Goal: Task Accomplishment & Management: Use online tool/utility

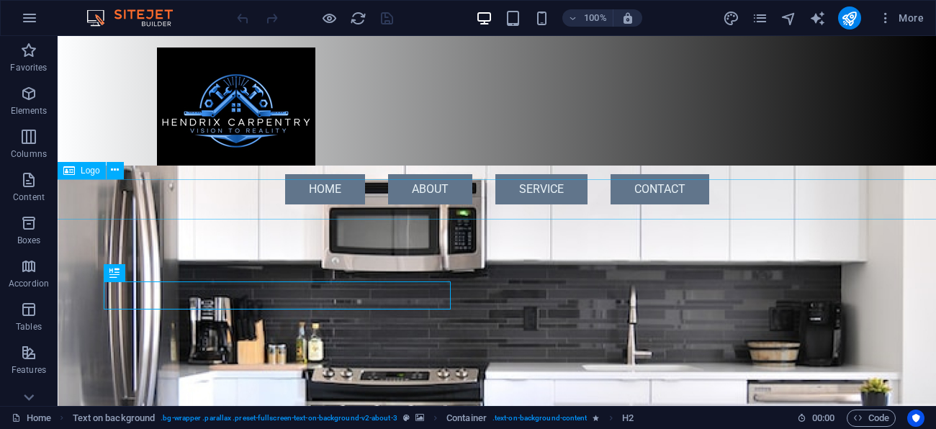
click at [78, 210] on div "[PERSON_NAME] Carpentry" at bounding box center [497, 230] width 1318 height 40
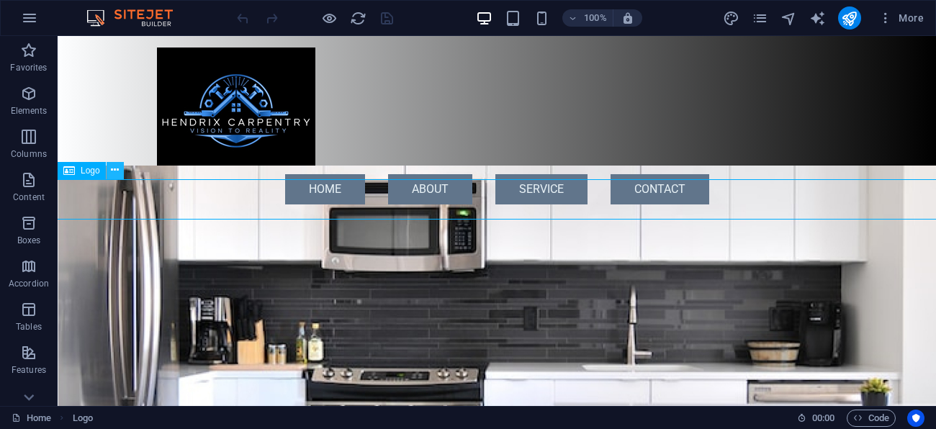
click at [114, 169] on icon at bounding box center [115, 170] width 8 height 15
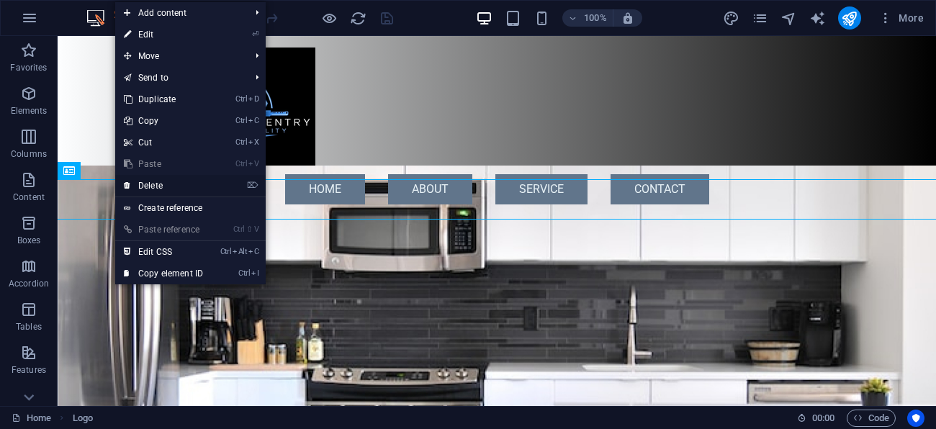
click at [161, 180] on link "⌦ Delete" at bounding box center [163, 186] width 96 height 22
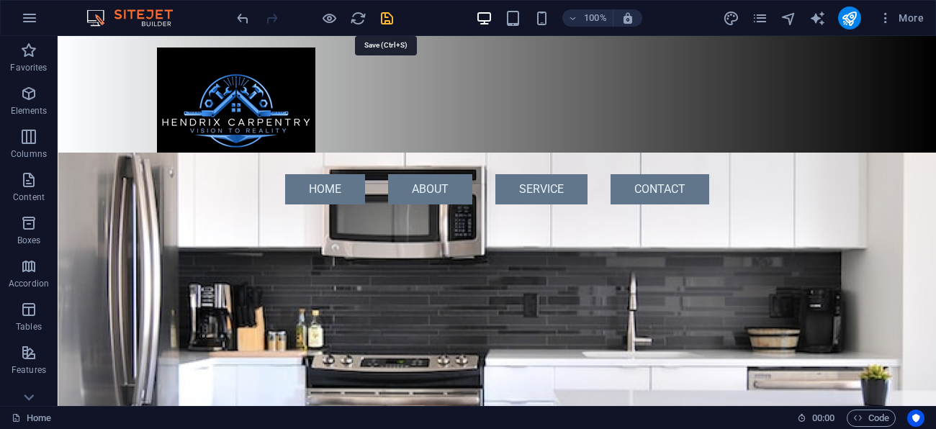
click at [387, 18] on icon "save" at bounding box center [387, 18] width 17 height 17
checkbox input "false"
click at [907, 19] on span "More" at bounding box center [901, 18] width 45 height 14
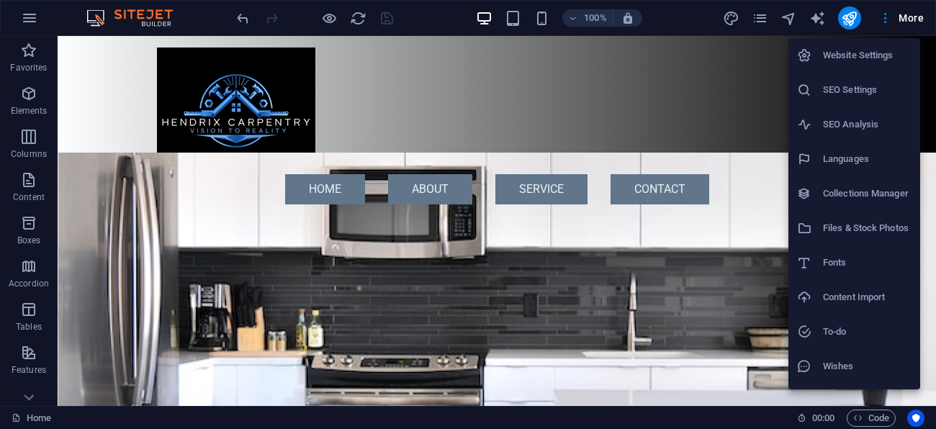
click at [845, 91] on h6 "SEO Settings" at bounding box center [867, 89] width 89 height 17
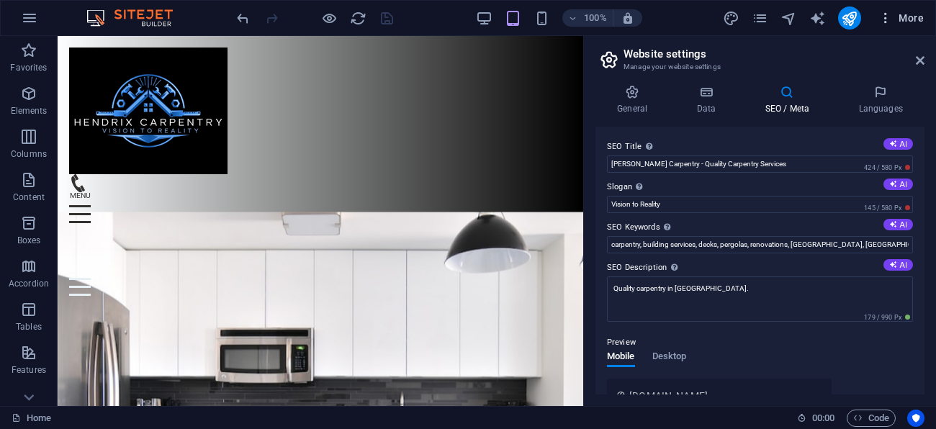
click at [907, 16] on span "More" at bounding box center [901, 18] width 45 height 14
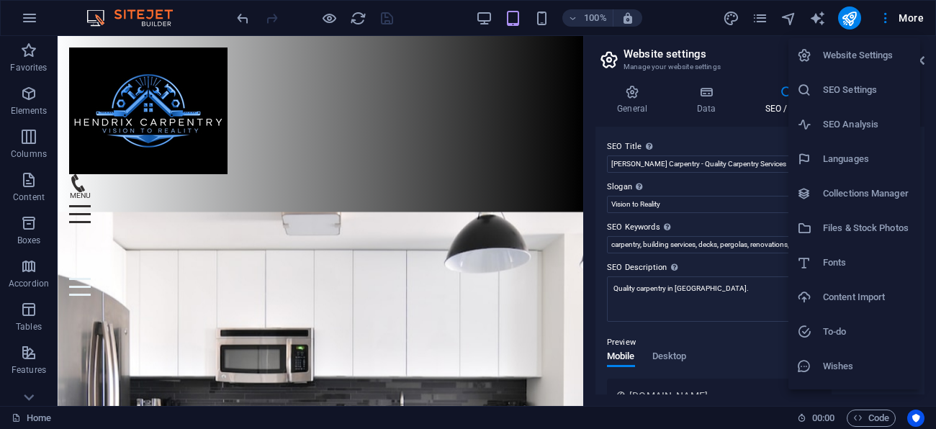
click at [853, 117] on h6 "SEO Analysis" at bounding box center [867, 124] width 89 height 17
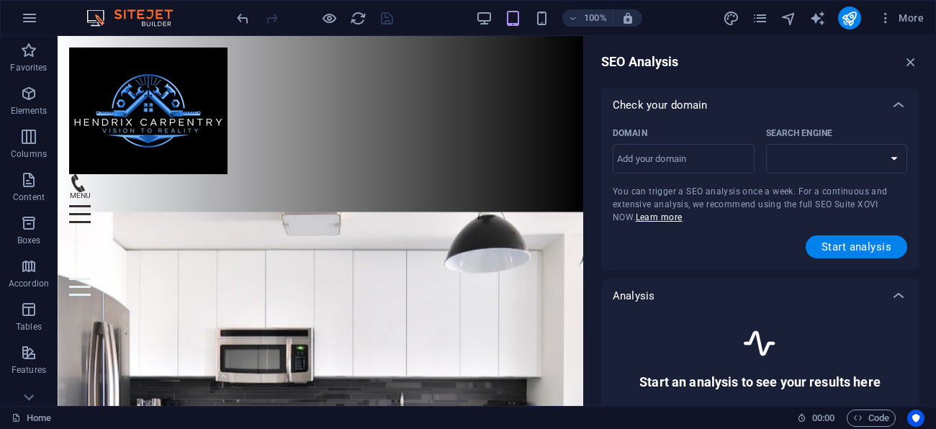
select select "[DOMAIN_NAME]"
click at [678, 161] on input "Domain ​" at bounding box center [684, 159] width 142 height 23
type input "[DOMAIN_NAME]"
select select "[DOMAIN_NAME]"
type input "[DOMAIN_NAME]"
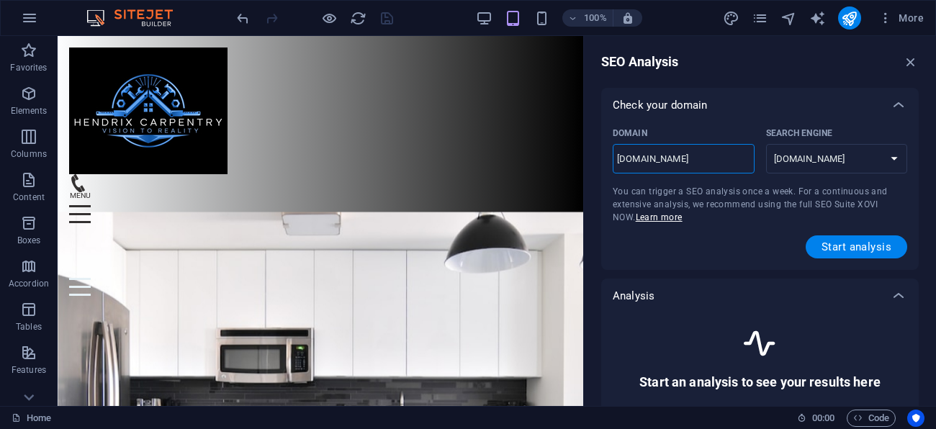
select select "[DOMAIN_NAME]"
type input "[DOMAIN_NAME]"
click at [858, 248] on span "Start analysis" at bounding box center [857, 247] width 70 height 12
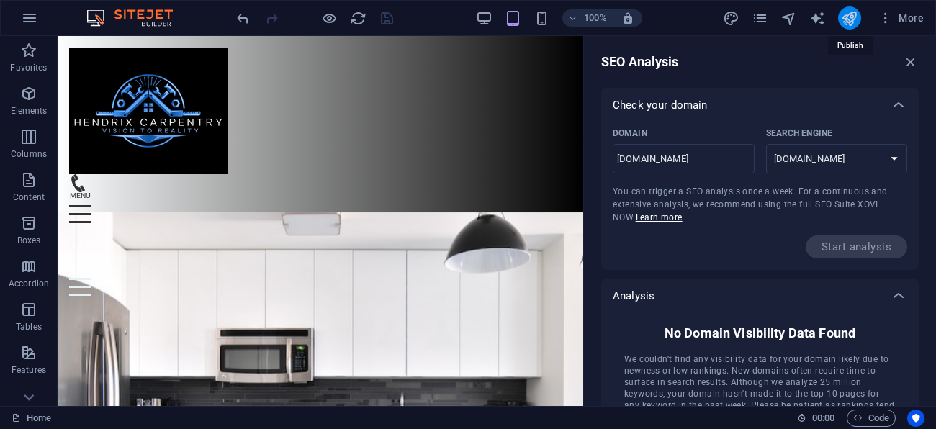
click at [853, 22] on icon "publish" at bounding box center [849, 18] width 17 height 17
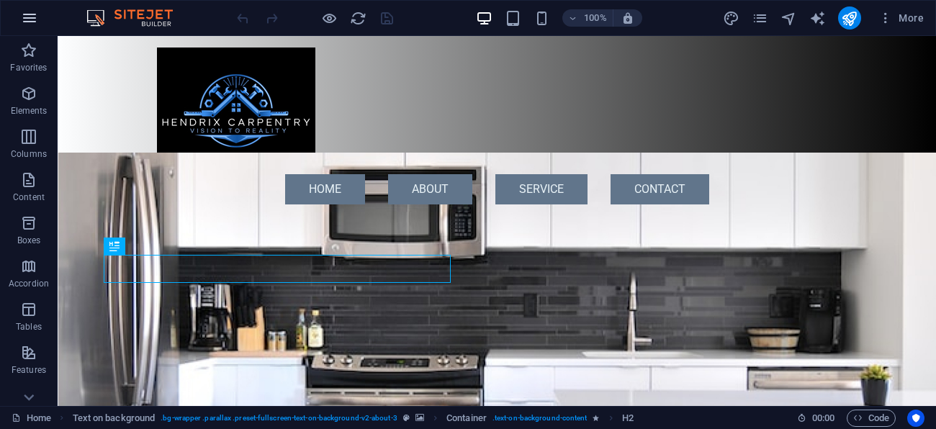
click at [32, 14] on icon "button" at bounding box center [29, 17] width 17 height 17
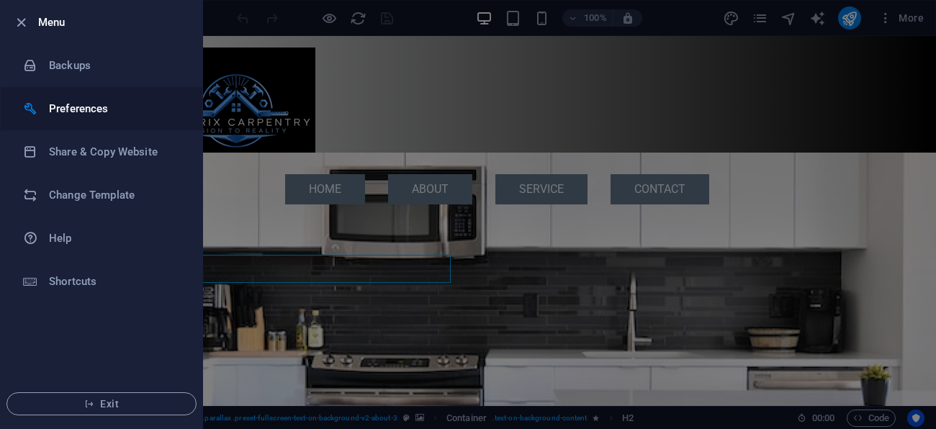
click at [73, 103] on h6 "Preferences" at bounding box center [115, 108] width 133 height 17
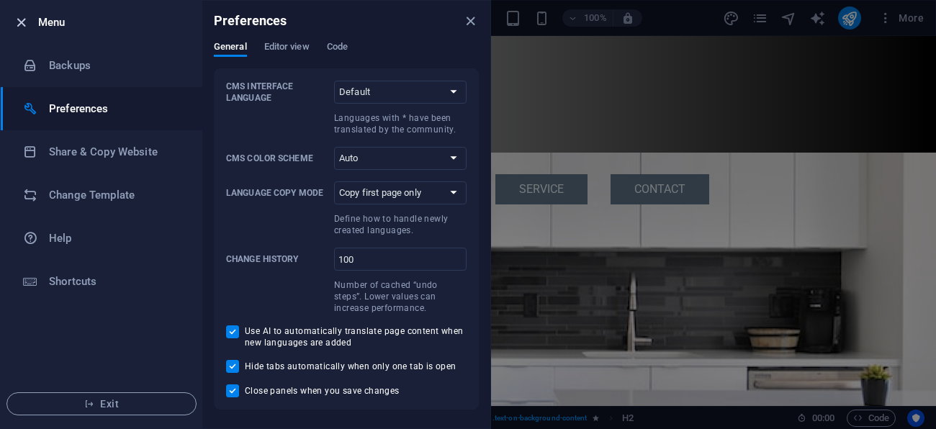
click at [21, 22] on icon "button" at bounding box center [21, 22] width 17 height 17
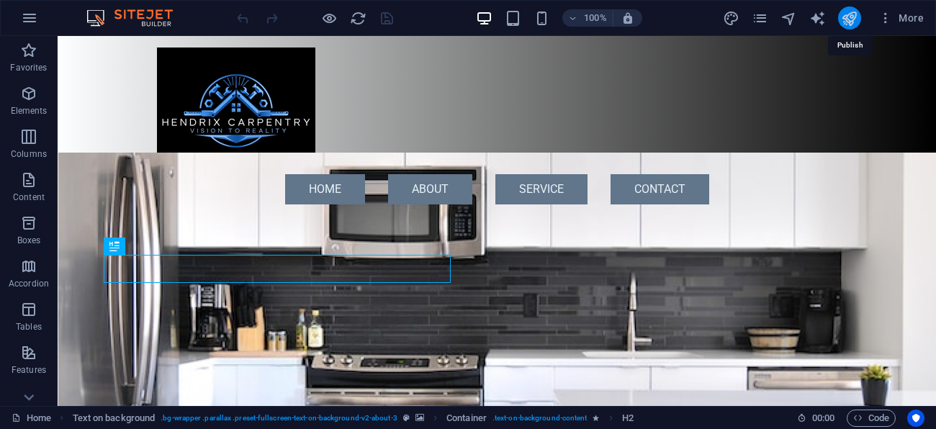
click at [850, 17] on icon "publish" at bounding box center [849, 18] width 17 height 17
click at [850, 18] on icon "publish" at bounding box center [849, 18] width 17 height 17
